Goal: Check status: Check status

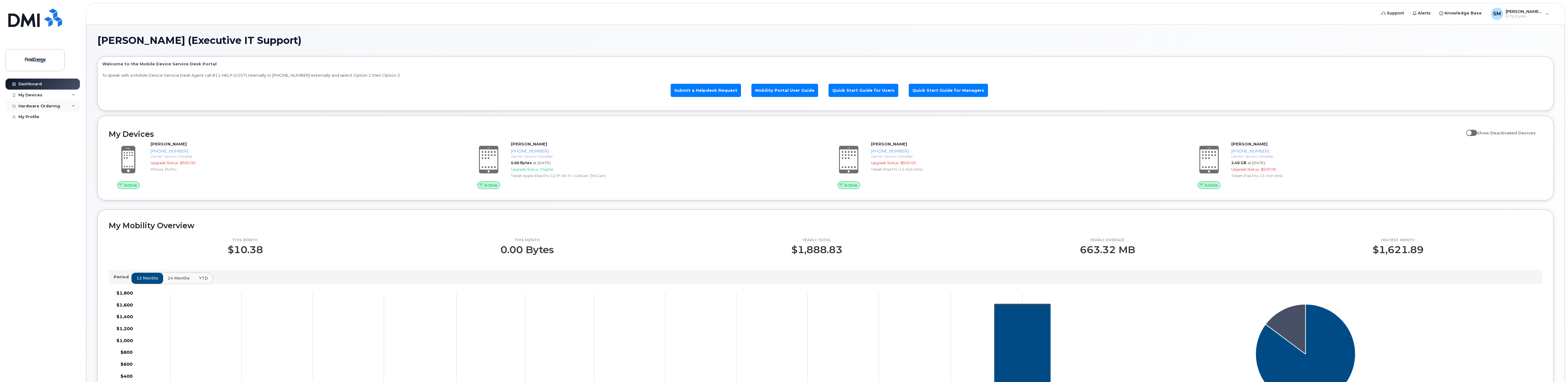
click at [47, 105] on div "Hardware Ordering" at bounding box center [39, 106] width 42 height 5
click at [36, 116] on div "My Orders" at bounding box center [32, 117] width 22 height 5
